Goal: Task Accomplishment & Management: Manage account settings

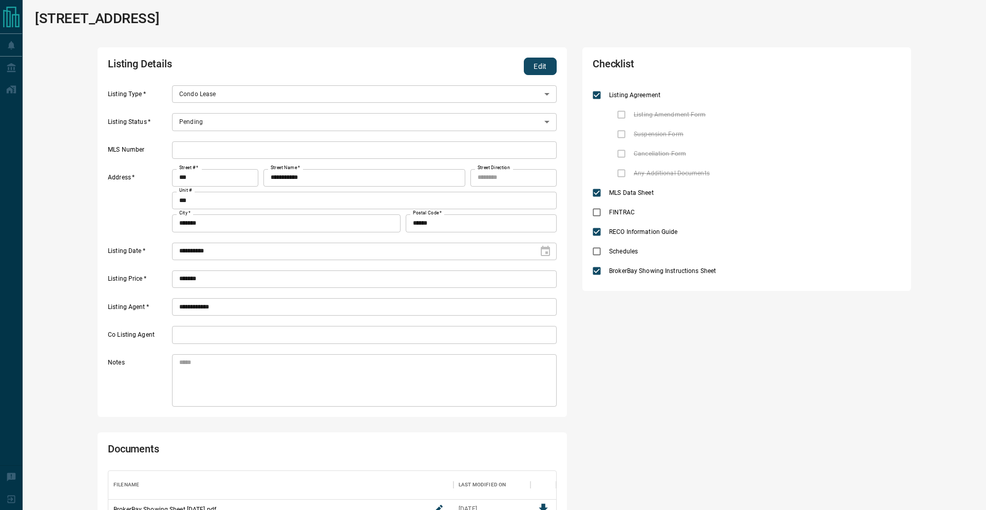
scroll to position [152, 448]
click at [540, 65] on button "Edit" at bounding box center [540, 66] width 33 height 17
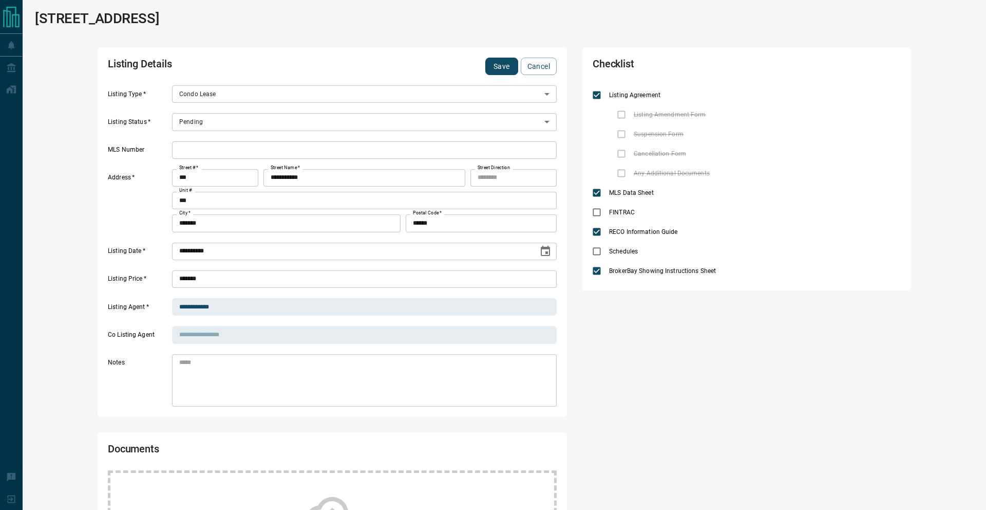
drag, startPoint x: 542, startPoint y: 252, endPoint x: 524, endPoint y: 252, distance: 17.5
click at [542, 252] on icon "Choose date, selected date is Aug 8, 2025" at bounding box center [545, 251] width 12 height 12
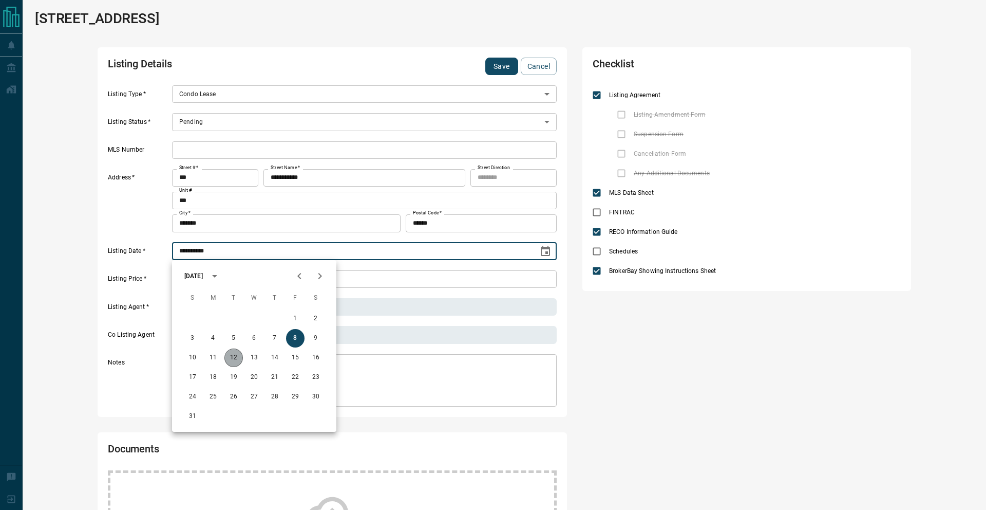
drag, startPoint x: 232, startPoint y: 354, endPoint x: 332, endPoint y: 271, distance: 129.9
click at [232, 354] on button "12" at bounding box center [233, 357] width 18 height 18
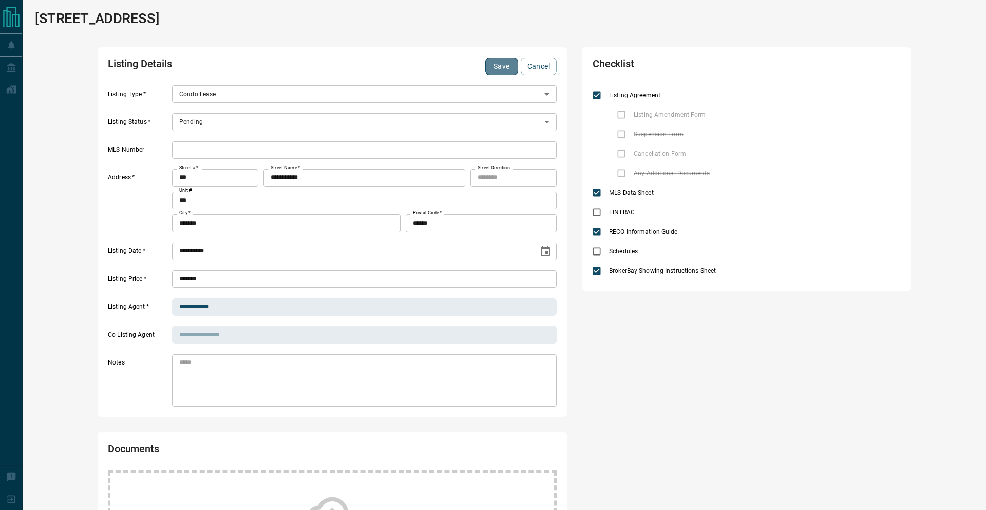
click at [492, 69] on button "Save" at bounding box center [501, 66] width 33 height 17
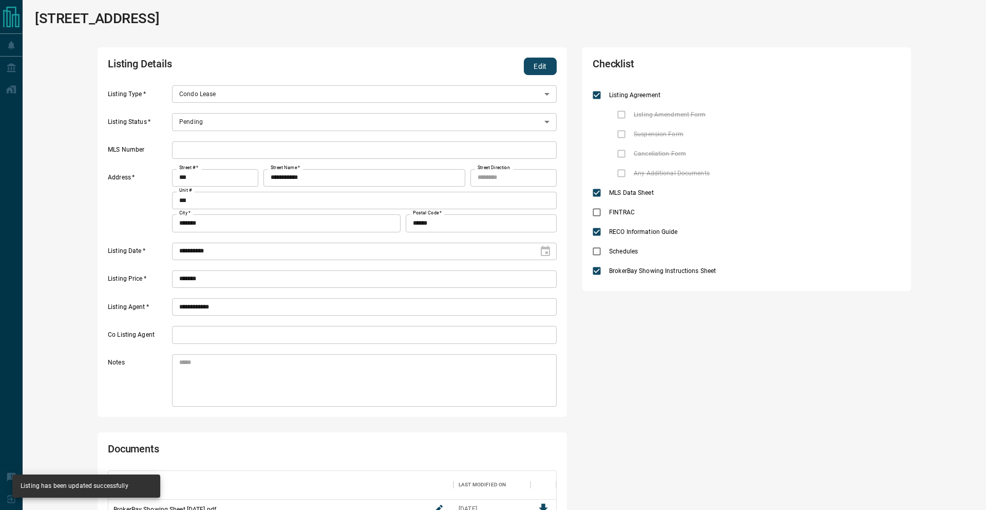
type input "**********"
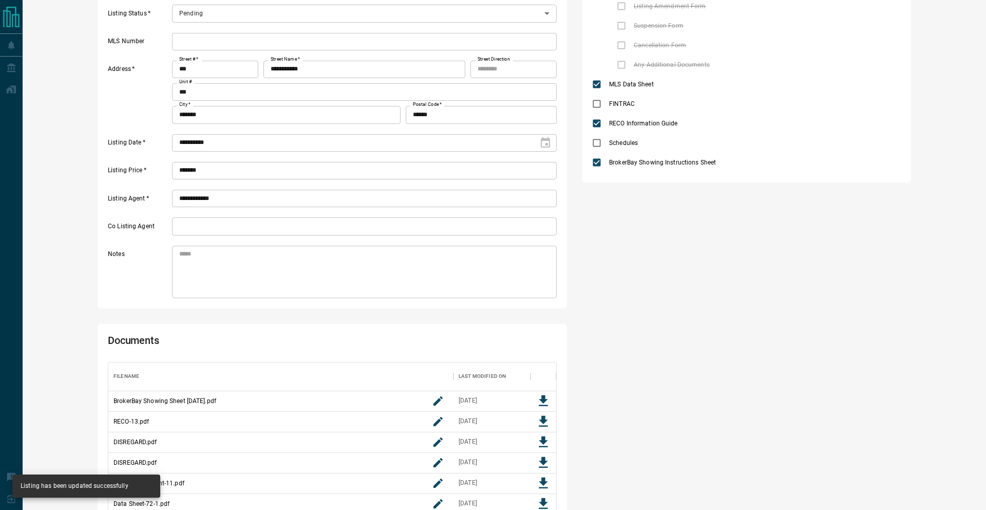
scroll to position [0, 0]
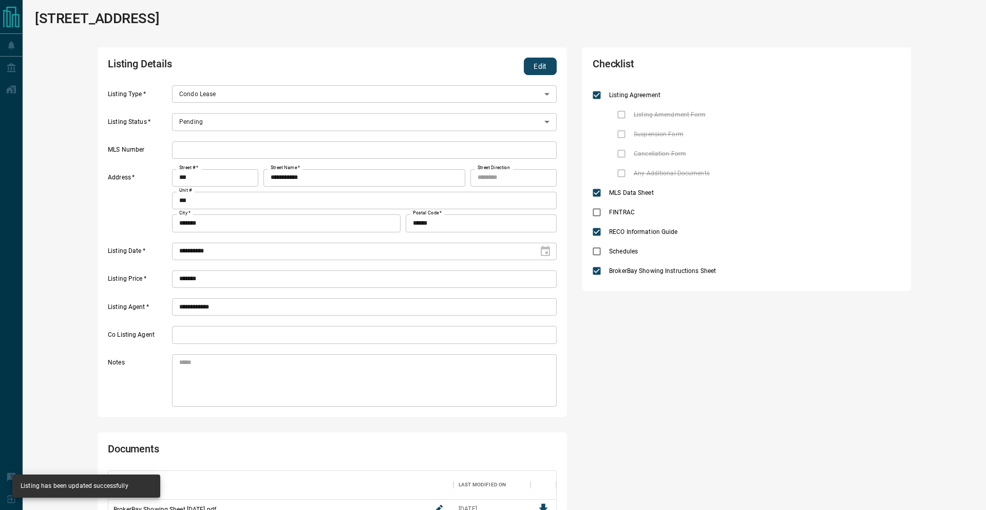
drag, startPoint x: 533, startPoint y: 61, endPoint x: 308, endPoint y: 105, distance: 229.7
click at [533, 61] on button "Edit" at bounding box center [540, 66] width 33 height 17
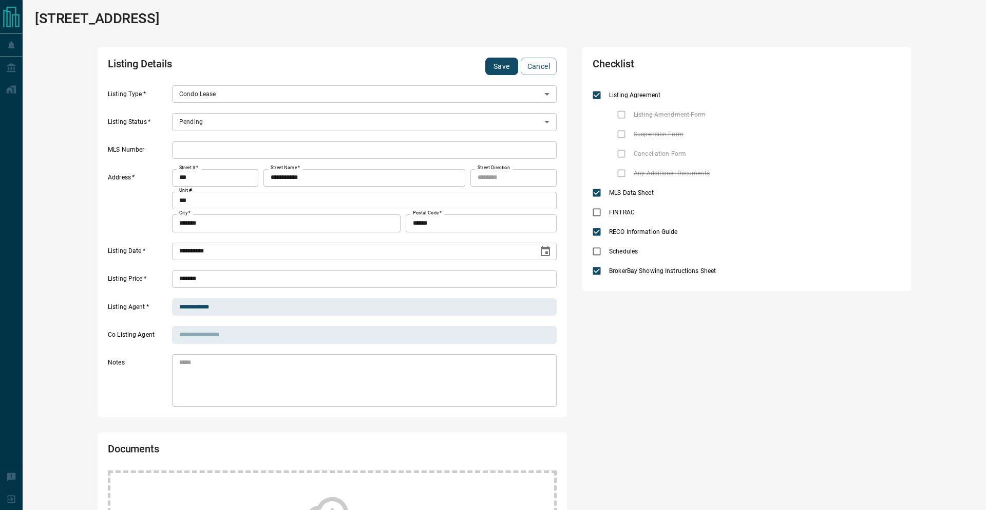
click at [239, 120] on body "**********" at bounding box center [493, 409] width 986 height 819
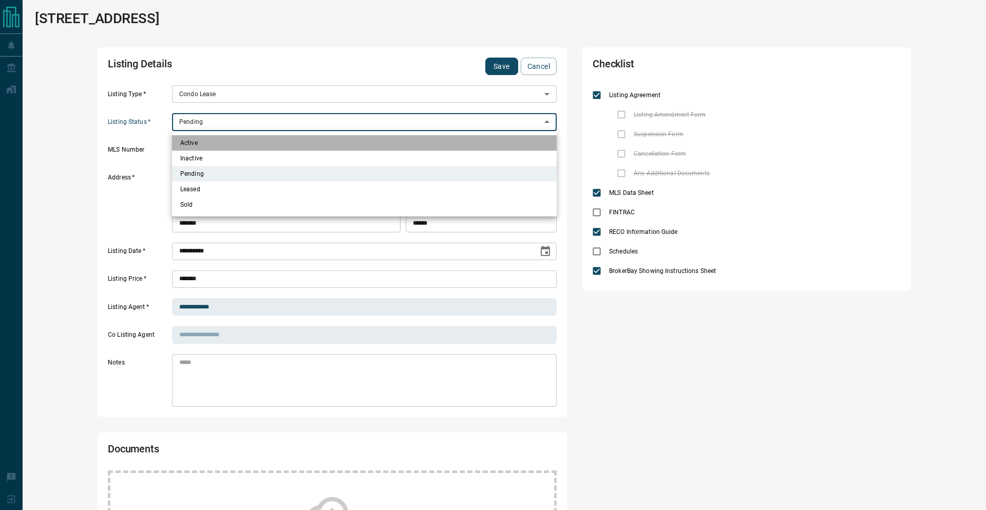
click at [236, 138] on li "Active" at bounding box center [364, 142] width 385 height 15
type input "*"
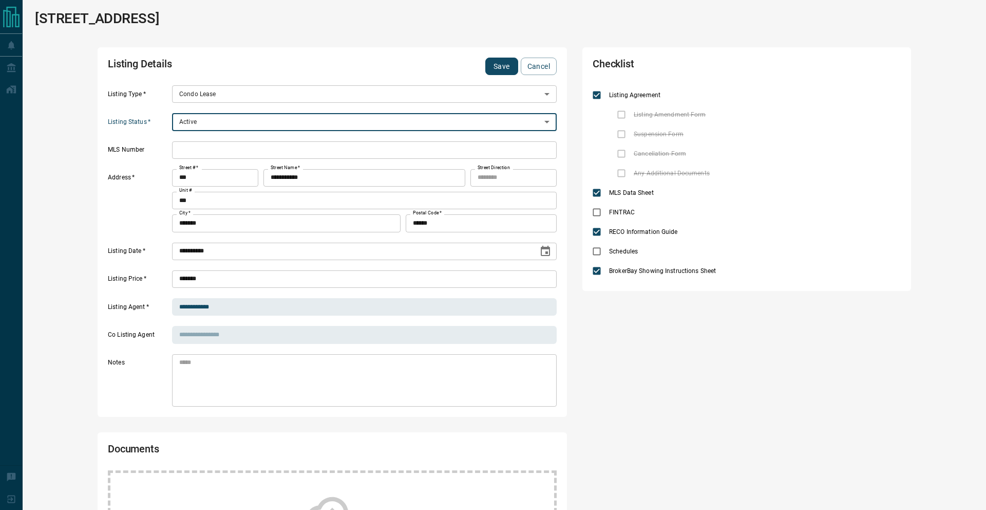
drag, startPoint x: 360, startPoint y: 157, endPoint x: 381, endPoint y: 144, distance: 24.2
click at [360, 157] on input "text" at bounding box center [364, 149] width 385 height 17
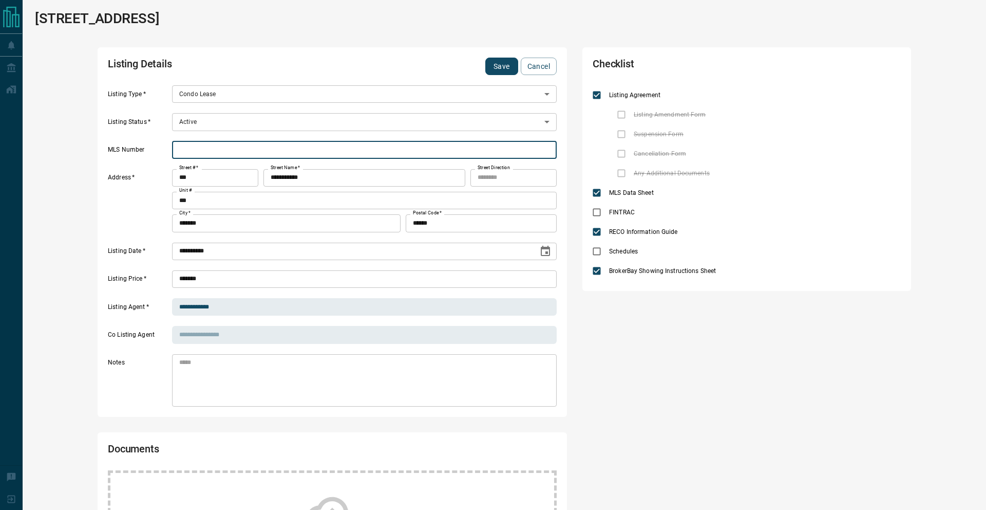
paste input "*********"
type input "*********"
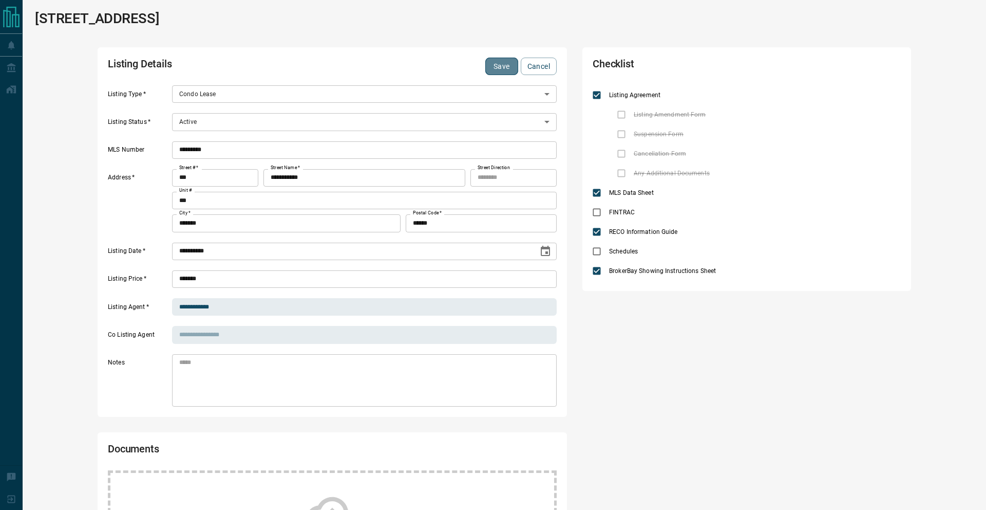
drag, startPoint x: 511, startPoint y: 67, endPoint x: 449, endPoint y: 45, distance: 65.3
click at [511, 67] on button "Save" at bounding box center [501, 66] width 33 height 17
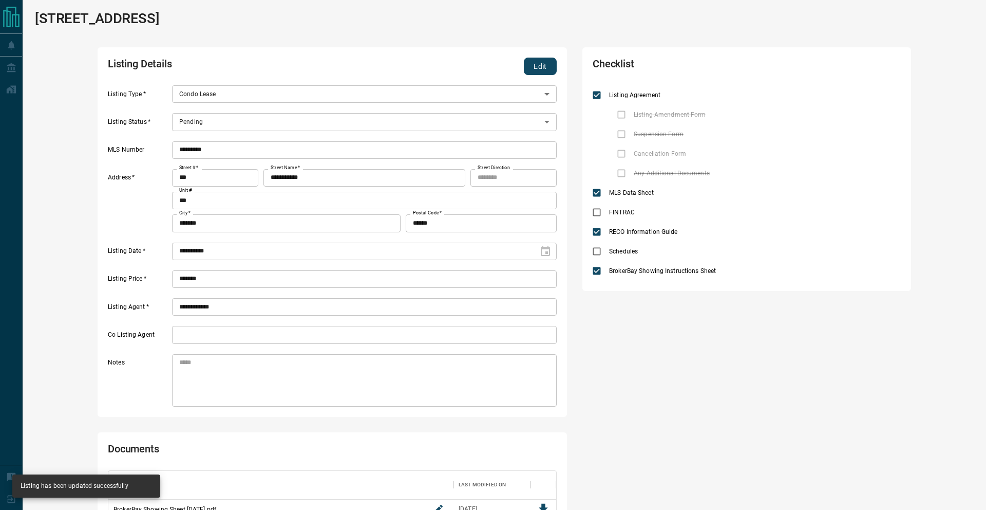
type input "*"
